Goal: Task Accomplishment & Management: Manage account settings

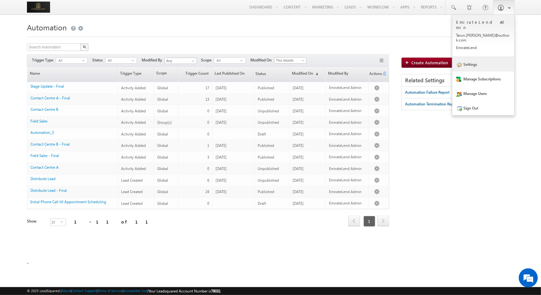
click at [484, 58] on link "Settings" at bounding box center [483, 64] width 62 height 15
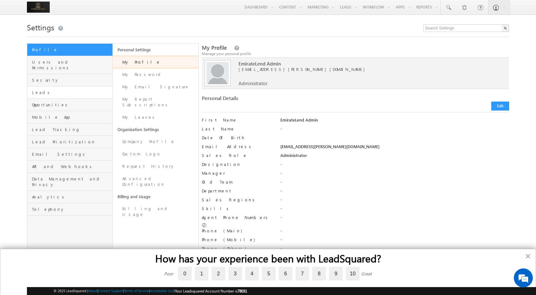
click at [62, 91] on link "Leads" at bounding box center [69, 92] width 85 height 12
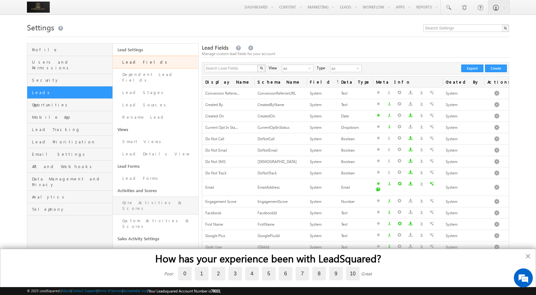
click at [155, 198] on link "Core Activities & Scores" at bounding box center [155, 206] width 85 height 18
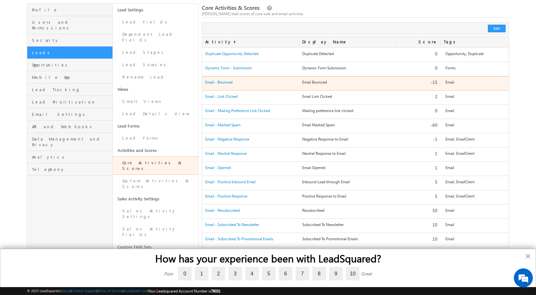
scroll to position [47, 0]
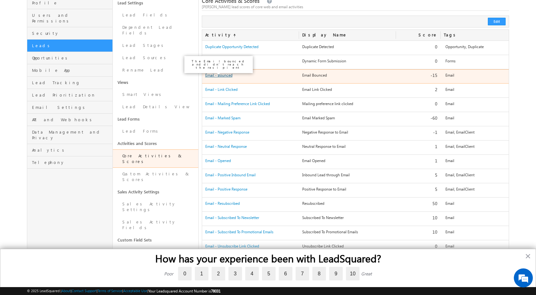
click at [223, 49] on link "Email - Bounced" at bounding box center [231, 46] width 53 height 5
click at [220, 49] on link "Email - Bounced" at bounding box center [231, 46] width 53 height 5
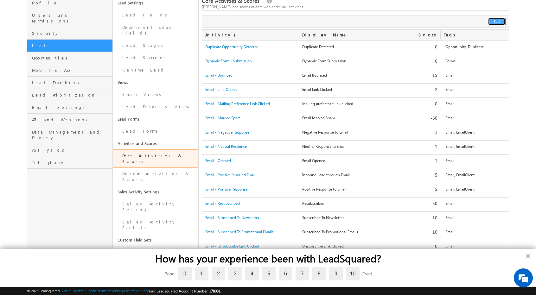
click at [493, 20] on button "Edit" at bounding box center [497, 22] width 18 height 8
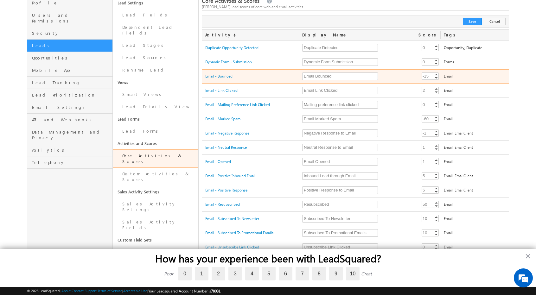
scroll to position [0, 0]
click at [435, 77] on link "Decrement" at bounding box center [435, 77] width 5 height 3
type input "-15"
click at [435, 73] on link "Increment" at bounding box center [435, 74] width 5 height 3
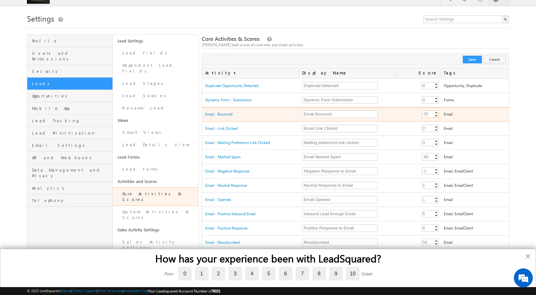
scroll to position [11, 0]
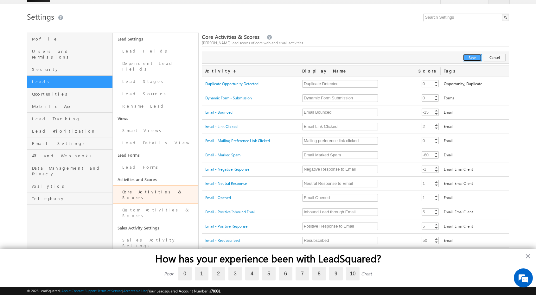
click at [474, 57] on button "Save" at bounding box center [472, 58] width 19 height 8
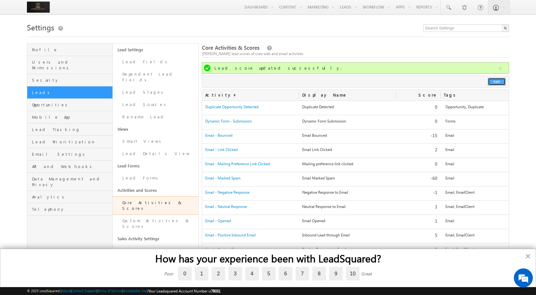
click at [491, 85] on button "Edit" at bounding box center [497, 82] width 18 height 8
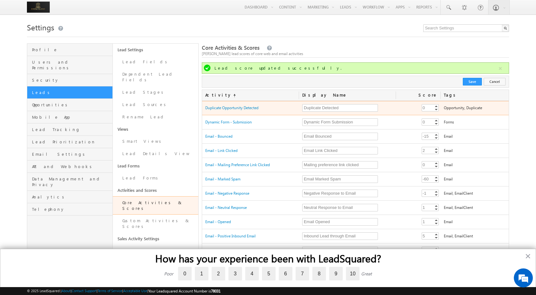
type input "-1"
click at [436, 108] on link "Decrement" at bounding box center [435, 109] width 5 height 3
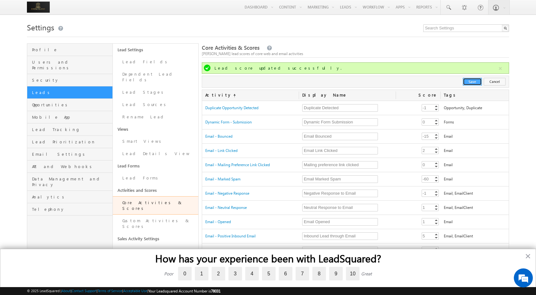
click at [473, 84] on button "Save" at bounding box center [472, 82] width 19 height 8
click at [67, 104] on link "Opportunities" at bounding box center [69, 105] width 85 height 12
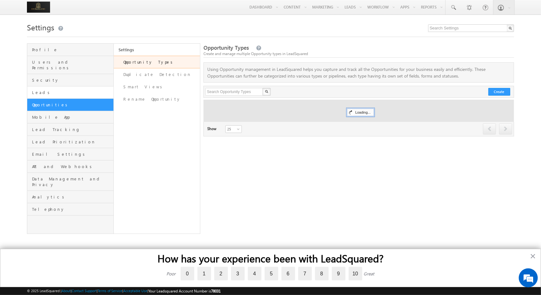
click at [90, 86] on link "Leads" at bounding box center [70, 92] width 86 height 12
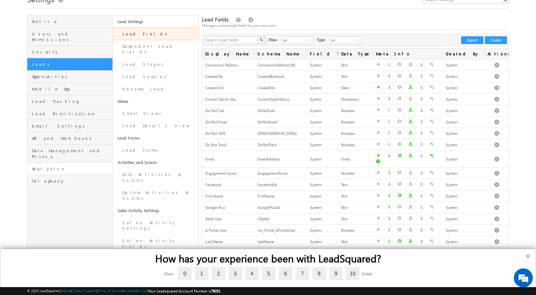
scroll to position [28, 0]
click at [54, 108] on link "Lead Prioritization" at bounding box center [69, 114] width 85 height 12
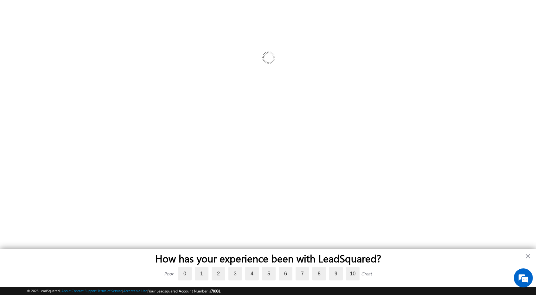
scroll to position [20, 0]
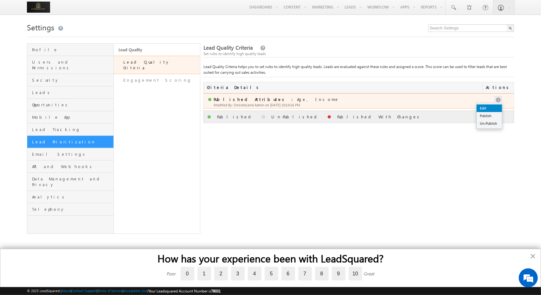
click at [494, 110] on link "Edit" at bounding box center [488, 108] width 25 height 8
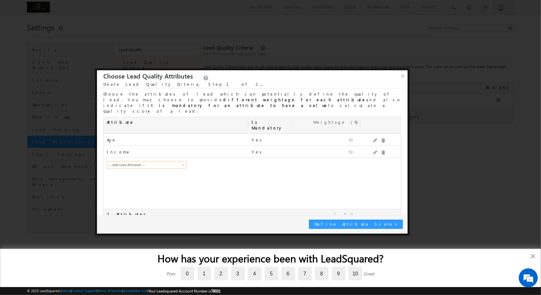
click at [535, 257] on div "How has your experience been with LeadSquared? Poor 0 1 2 3 4 5 6 7 8 9 10 Grea…" at bounding box center [270, 272] width 541 height 47
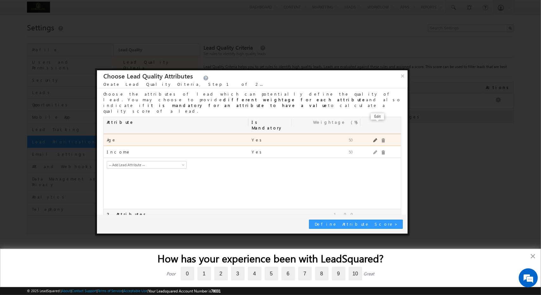
click at [373, 138] on span at bounding box center [375, 140] width 4 height 4
click at [383, 138] on span at bounding box center [383, 140] width 4 height 4
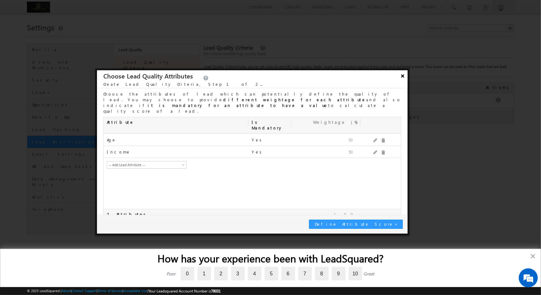
click at [405, 77] on button "×" at bounding box center [402, 75] width 10 height 11
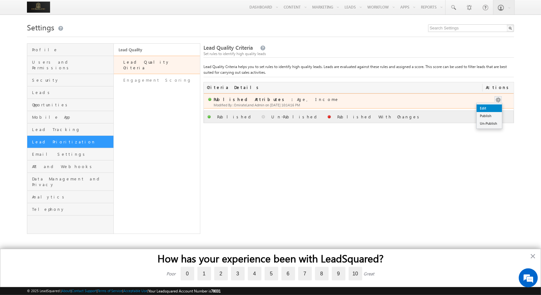
click at [486, 109] on link "Edit" at bounding box center [488, 108] width 25 height 8
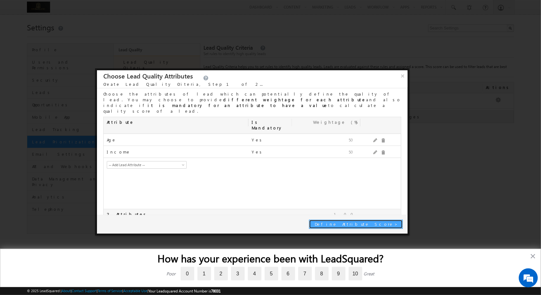
click at [379, 226] on span "Define Attribute Score" at bounding box center [354, 223] width 80 height 5
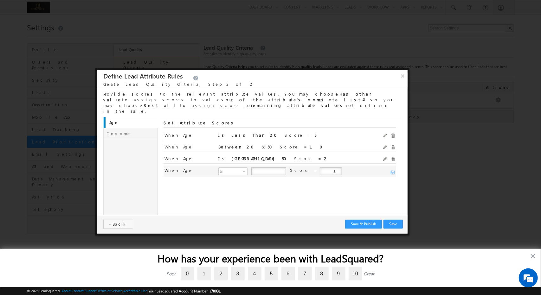
click at [320, 168] on input "1" at bounding box center [331, 172] width 22 height 8
click at [320, 168] on input "2" at bounding box center [331, 172] width 22 height 8
click at [320, 168] on input "3" at bounding box center [331, 172] width 22 height 8
click at [320, 168] on input "4" at bounding box center [331, 172] width 22 height 8
click at [320, 168] on input "5" at bounding box center [331, 172] width 22 height 8
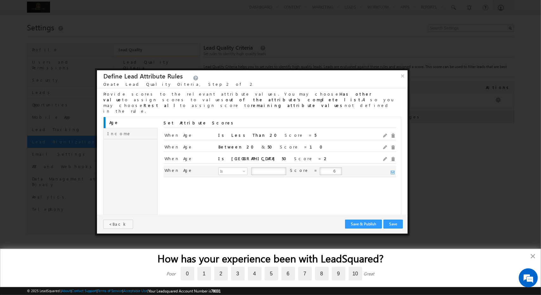
click at [320, 168] on input "6" at bounding box center [331, 172] width 22 height 8
click at [320, 168] on input "7" at bounding box center [331, 172] width 22 height 8
click at [320, 168] on input "8" at bounding box center [331, 172] width 22 height 8
click at [320, 168] on input "9" at bounding box center [331, 172] width 22 height 8
type input "10"
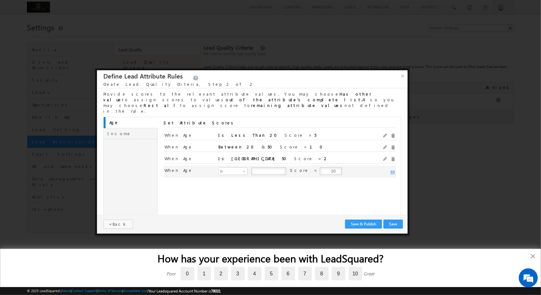
click at [320, 168] on input "10" at bounding box center [331, 172] width 22 height 8
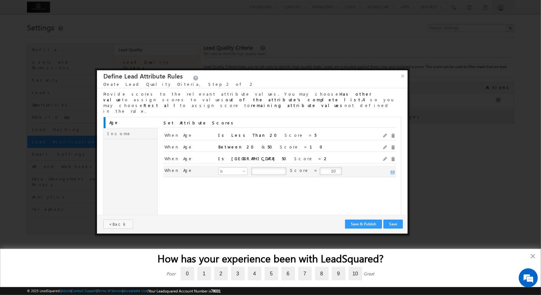
click at [320, 168] on input "10" at bounding box center [331, 172] width 22 height 8
click at [395, 227] on button "Save" at bounding box center [392, 224] width 19 height 9
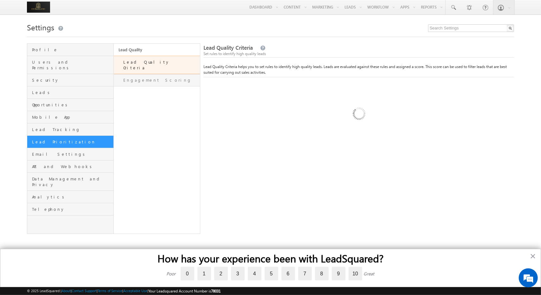
click at [165, 74] on link "Engagement Scoring" at bounding box center [157, 80] width 86 height 12
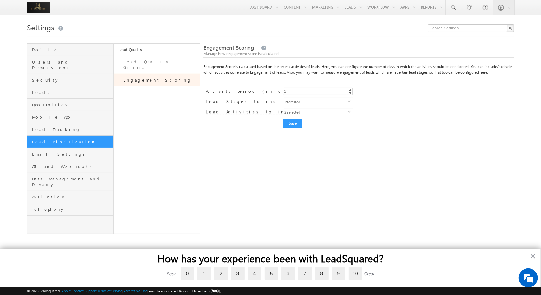
click at [351, 102] on span "select" at bounding box center [350, 101] width 5 height 3
click at [406, 120] on div "Save Cancel" at bounding box center [398, 123] width 231 height 9
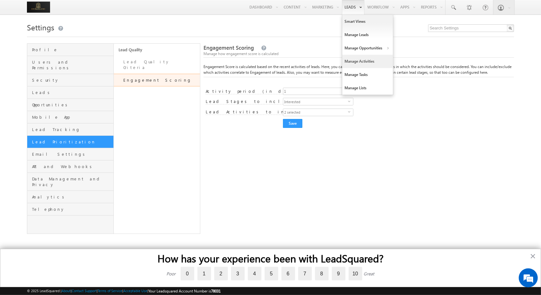
click at [371, 62] on link "Manage Activities" at bounding box center [367, 61] width 51 height 13
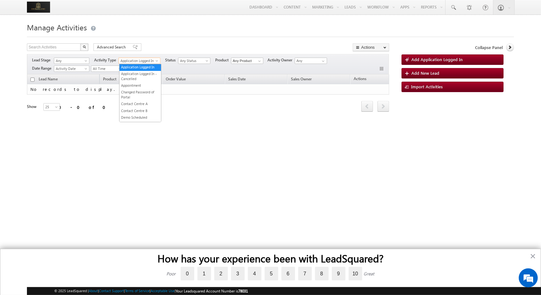
click at [157, 61] on span at bounding box center [157, 62] width 5 height 5
click at [133, 47] on span at bounding box center [135, 47] width 5 height 4
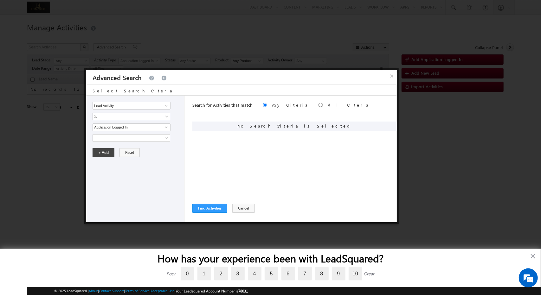
scroll to position [0, 0]
click at [169, 127] on span at bounding box center [166, 127] width 5 height 5
click at [123, 144] on link "Cancelled Application Logged In" at bounding box center [131, 146] width 78 height 7
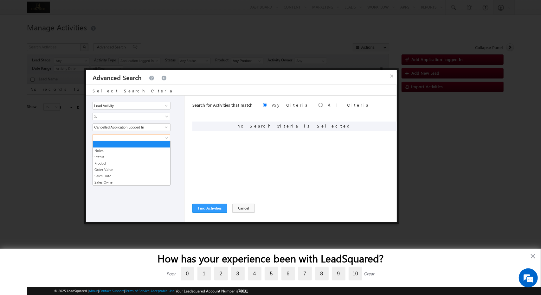
click at [166, 137] on span at bounding box center [167, 139] width 5 height 5
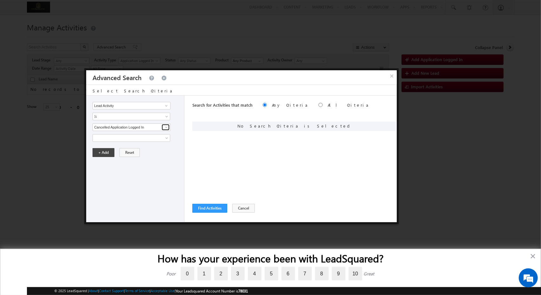
click at [166, 127] on span at bounding box center [166, 127] width 5 height 5
click at [139, 140] on link "Application Logged In" at bounding box center [131, 139] width 78 height 7
type input "Application Logged In"
click at [391, 76] on button "×" at bounding box center [391, 75] width 10 height 11
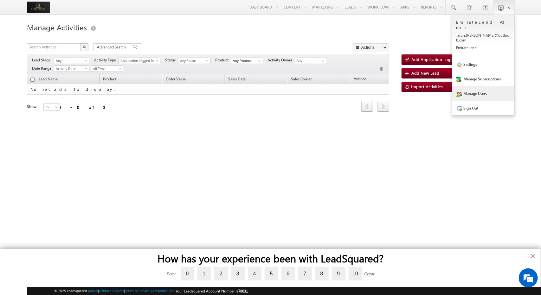
click at [486, 86] on link "Manage Users" at bounding box center [483, 93] width 62 height 15
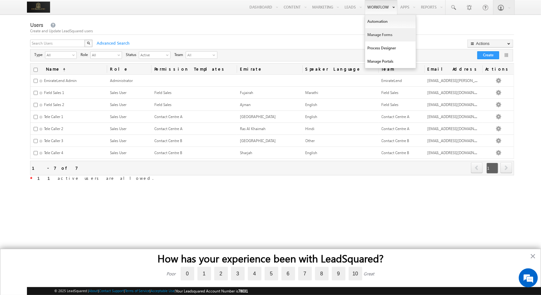
click at [390, 41] on link "Manage Forms" at bounding box center [390, 34] width 51 height 13
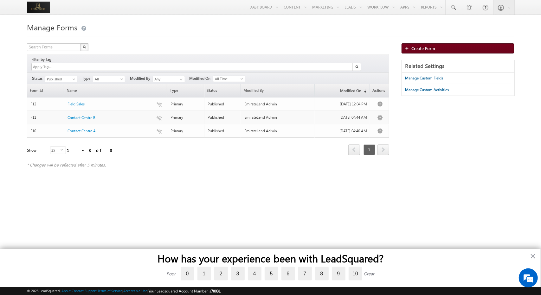
click at [431, 45] on link "Create Form" at bounding box center [457, 48] width 112 height 10
